Goal: Information Seeking & Learning: Learn about a topic

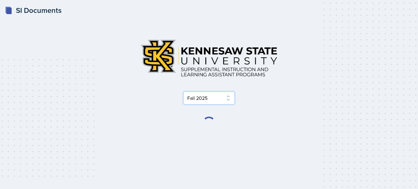
click at [214, 96] on select "Select Semester Fall 2025 Summer 2025 Spring 2025 Fall 2024 Summer 2024 Spring …" at bounding box center [208, 97] width 51 height 13
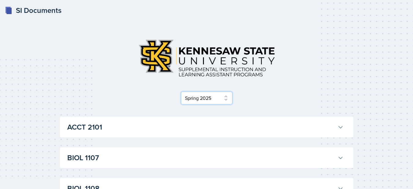
click at [183, 91] on select "Select Semester Fall 2025 Summer 2025 Spring 2025 Fall 2024 Summer 2024 Spring …" at bounding box center [206, 97] width 51 height 13
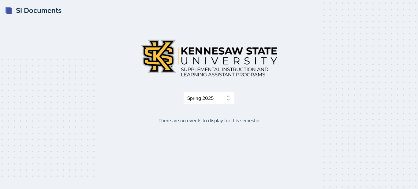
drag, startPoint x: 412, startPoint y: 59, endPoint x: 192, endPoint y: 74, distance: 220.4
click at [192, 74] on div "SI Documents Select Semester Fall 2025 Summer 2025 Spring 2025 Fall 2024 Summer…" at bounding box center [209, 94] width 418 height 189
click at [212, 111] on div "Select Semester Fall 2025 Summer 2025 Spring 2025 Fall 2024 Summer 2024 Spring …" at bounding box center [209, 79] width 294 height 90
click at [207, 102] on select "Select Semester Fall 2025 Summer 2025 Spring 2025 Fall 2024 Summer 2024 Spring …" at bounding box center [208, 97] width 51 height 13
click at [183, 91] on select "Select Semester Fall 2025 Summer 2025 Spring 2025 Fall 2024 Summer 2024 Spring …" at bounding box center [208, 97] width 51 height 13
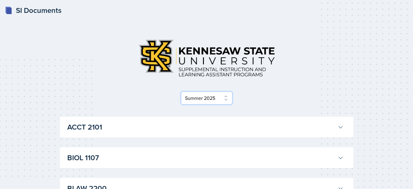
click at [220, 99] on select "Select Semester Fall 2025 Summer 2025 Spring 2025 Fall 2024 Summer 2024 Spring …" at bounding box center [206, 97] width 51 height 13
select select "e2039551-f485-4c1b-a525-5b9893bb04c4"
click at [183, 91] on select "Select Semester Fall 2025 Summer 2025 Spring 2025 Fall 2024 Summer 2024 Spring …" at bounding box center [206, 97] width 51 height 13
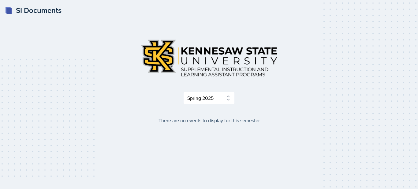
drag, startPoint x: 417, startPoint y: 59, endPoint x: 291, endPoint y: 109, distance: 136.1
click at [291, 109] on div "SI Documents Select Semester Fall 2025 Summer 2025 Spring 2025 Fall 2024 Summer…" at bounding box center [209, 94] width 418 height 189
click at [215, 100] on select "Select Semester Fall 2025 Summer 2025 Spring 2025 Fall 2024 Summer 2024 Spring …" at bounding box center [208, 97] width 51 height 13
click at [190, 104] on select "Select Semester Fall 2025 Summer 2025 Spring 2025 Fall 2024 Summer 2024 Spring …" at bounding box center [208, 97] width 51 height 13
click at [183, 91] on select "Select Semester Fall 2025 Summer 2025 Spring 2025 Fall 2024 Summer 2024 Spring …" at bounding box center [208, 97] width 51 height 13
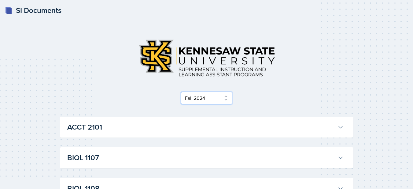
click at [195, 91] on select "Select Semester Fall 2025 Summer 2025 Spring 2025 Fall 2024 Summer 2024 Spring …" at bounding box center [206, 97] width 51 height 13
click at [183, 91] on select "Select Semester Fall 2025 Summer 2025 Spring 2025 Fall 2024 Summer 2024 Spring …" at bounding box center [206, 97] width 51 height 13
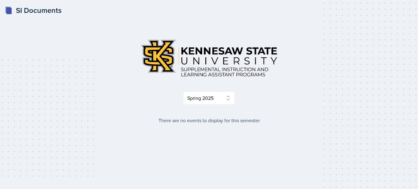
click at [223, 91] on div "Select Semester Fall 2025 Summer 2025 Spring 2025 Fall 2024 Summer 2024 Spring …" at bounding box center [209, 69] width 294 height 70
click at [220, 94] on select "Select Semester Fall 2025 Summer 2025 Spring 2025 Fall 2024 Summer 2024 Spring …" at bounding box center [208, 97] width 51 height 13
click at [183, 91] on select "Select Semester Fall 2025 Summer 2025 Spring 2025 Fall 2024 Summer 2024 Spring …" at bounding box center [208, 97] width 51 height 13
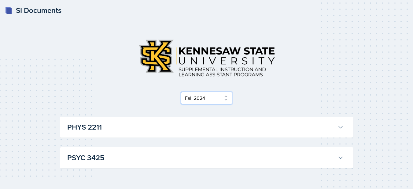
scroll to position [18, 0]
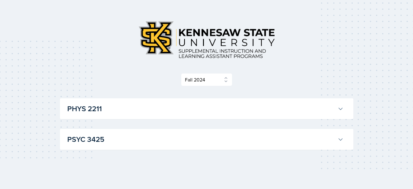
click at [279, 106] on h3 "PHYS 2211" at bounding box center [201, 108] width 268 height 11
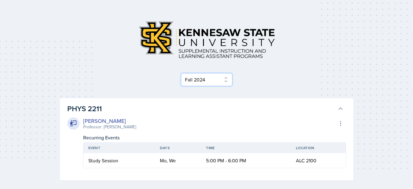
click at [194, 82] on select "Select Semester Fall 2025 Summer 2025 Spring 2025 Fall 2024 Summer 2024 Spring …" at bounding box center [206, 79] width 51 height 13
select select "2bed604d-1099-4043-b1bc-2365e8740244"
click at [183, 86] on select "Select Semester Fall 2025 Summer 2025 Spring 2025 Fall 2024 Summer 2024 Spring …" at bounding box center [206, 79] width 51 height 13
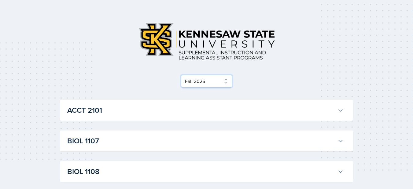
scroll to position [0, 0]
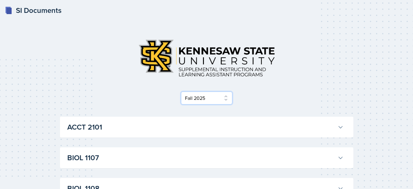
click at [204, 93] on select "Select Semester Fall 2025 Summer 2025 Spring 2025 Fall 2024 Summer 2024 Spring …" at bounding box center [206, 97] width 51 height 13
click at [183, 91] on select "Select Semester Fall 2025 Summer 2025 Spring 2025 Fall 2024 Summer 2024 Spring …" at bounding box center [206, 97] width 51 height 13
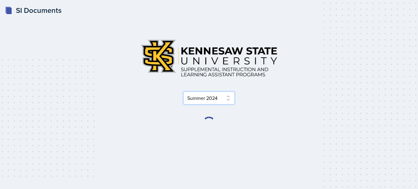
drag, startPoint x: 203, startPoint y: 97, endPoint x: 200, endPoint y: 36, distance: 60.6
click at [200, 36] on div "Select Semester Fall 2025 Summer 2025 Spring 2025 Fall 2024 Summer 2024 Spring …" at bounding box center [209, 69] width 294 height 70
select select "2de7fb67-2d22-4d36-980d-05ff265e43af"
click at [183, 91] on select "Select Semester Fall 2025 Summer 2025 Spring 2025 Fall 2024 Summer 2024 Spring …" at bounding box center [208, 97] width 51 height 13
